Goal: Share content: Share content

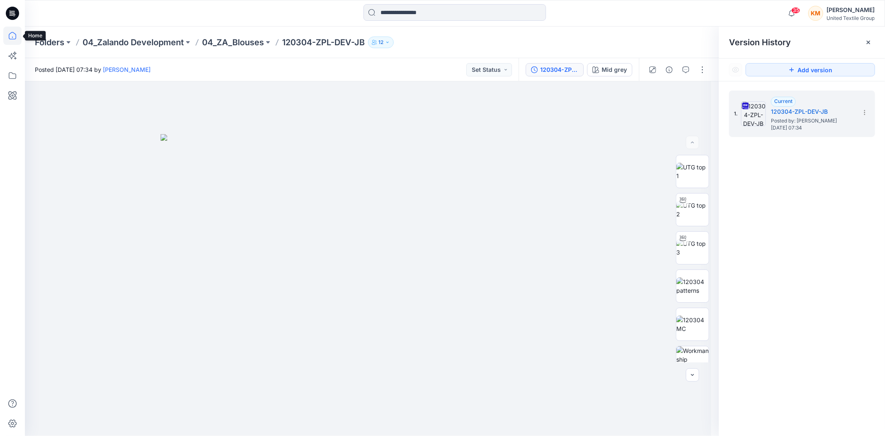
click at [12, 35] on icon at bounding box center [12, 36] width 18 height 18
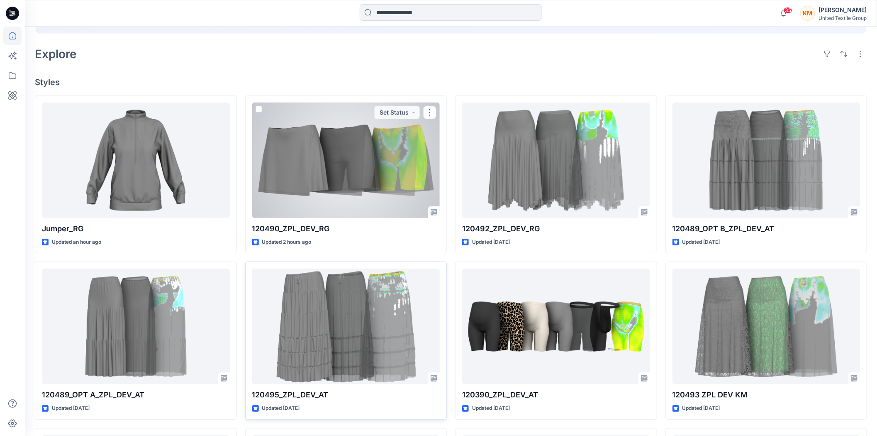
scroll to position [276, 0]
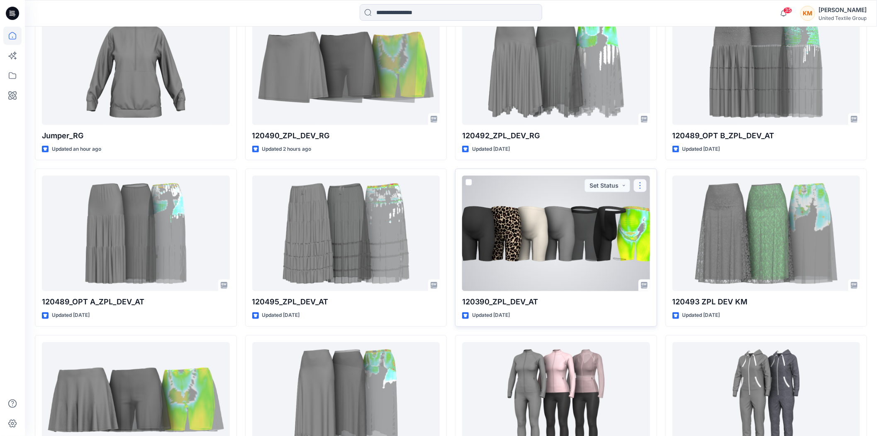
click at [642, 182] on button "button" at bounding box center [640, 185] width 13 height 13
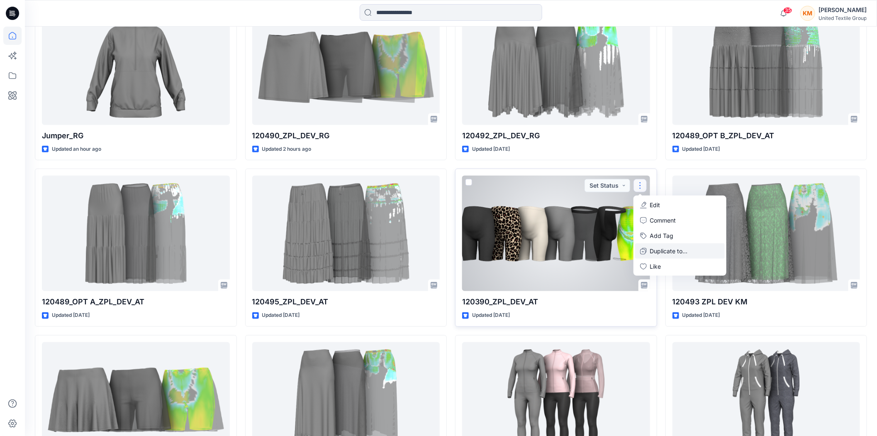
click at [659, 247] on p "Duplicate to..." at bounding box center [669, 250] width 38 height 9
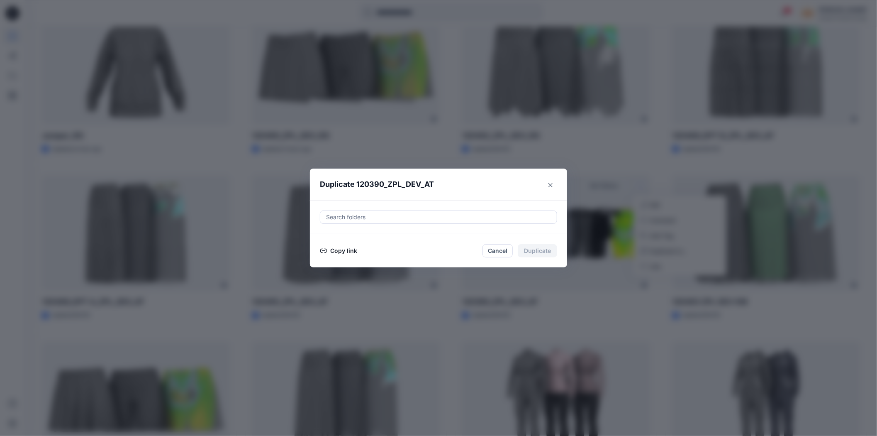
click at [349, 250] on button "Copy link" at bounding box center [339, 251] width 38 height 10
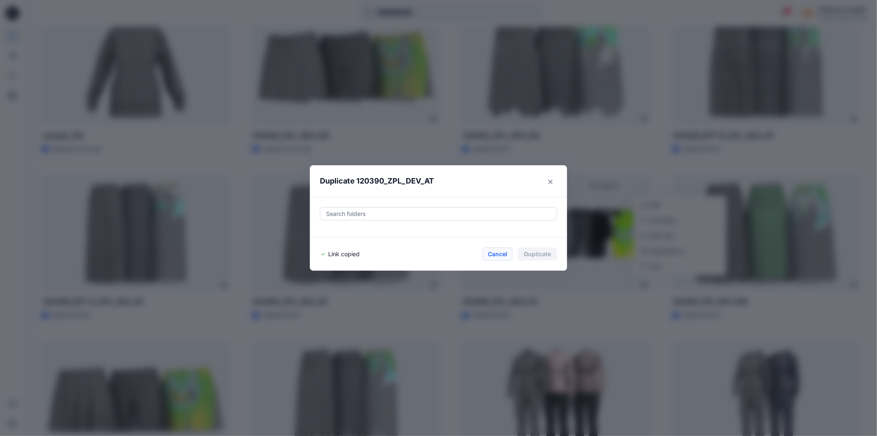
click at [495, 251] on button "Cancel" at bounding box center [498, 253] width 30 height 13
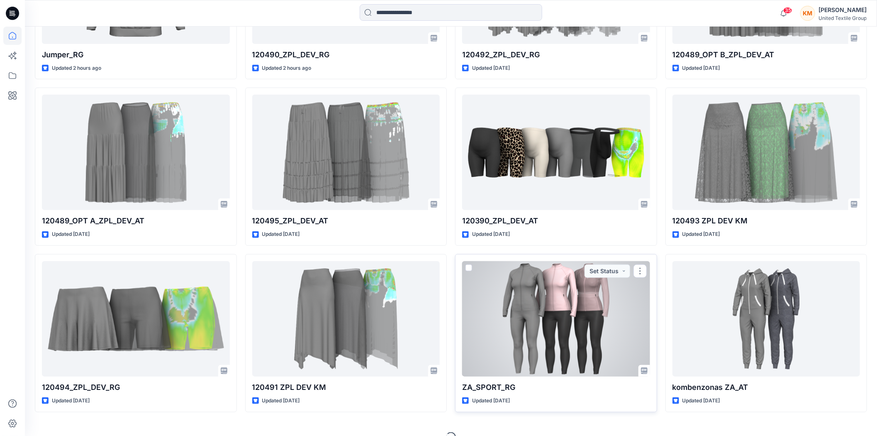
scroll to position [373, 0]
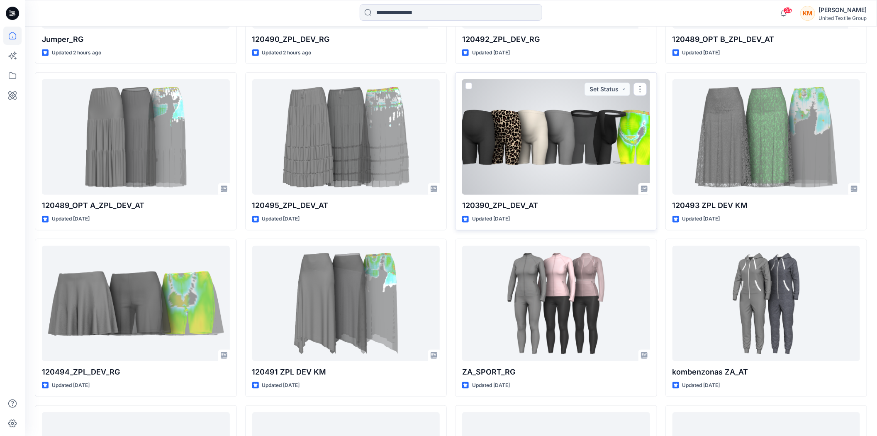
click at [561, 153] on div at bounding box center [556, 136] width 188 height 115
